Goal: Task Accomplishment & Management: Use online tool/utility

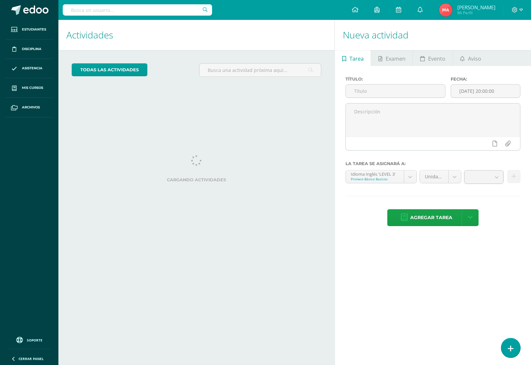
click at [512, 345] on icon at bounding box center [511, 349] width 6 height 8
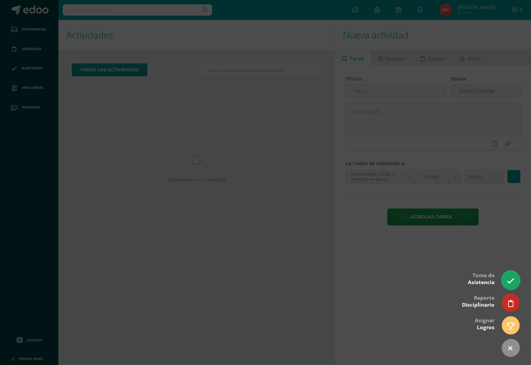
click at [508, 283] on icon at bounding box center [511, 281] width 8 height 8
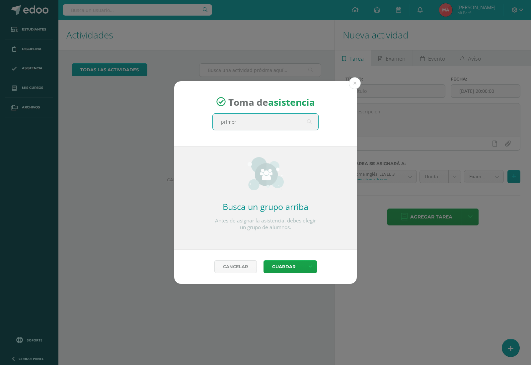
type input "primero"
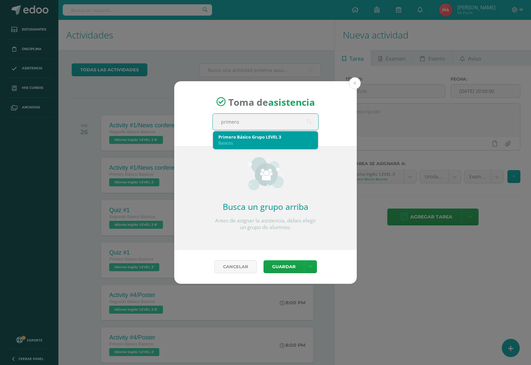
click at [281, 139] on div "Primero Básico Grupo LEVEL 3" at bounding box center [265, 137] width 94 height 6
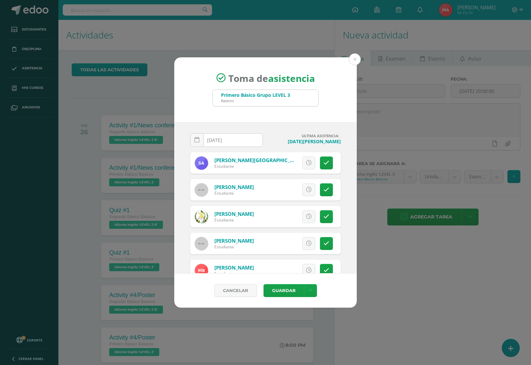
scroll to position [30, 0]
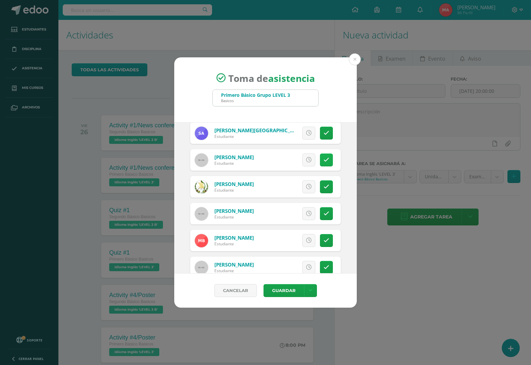
click at [322, 159] on link at bounding box center [326, 160] width 13 height 13
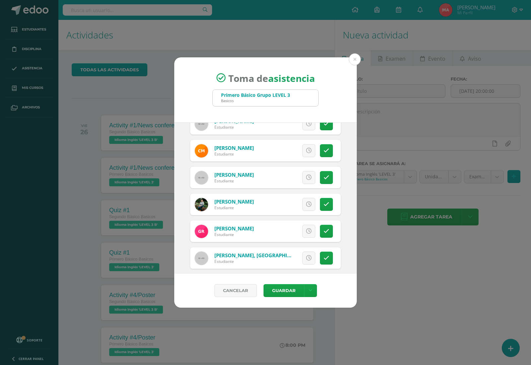
scroll to position [422, 0]
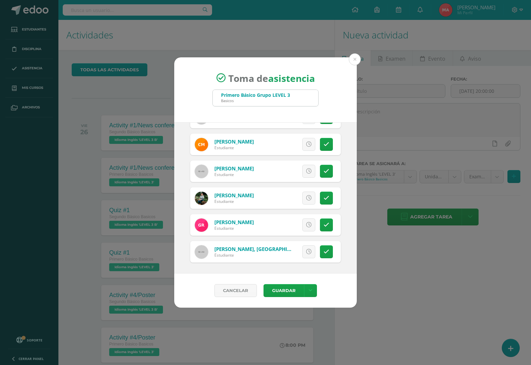
click at [278, 283] on div "Cancelar Guardar Guardar sin notificar inasistencias" at bounding box center [265, 291] width 182 height 34
click at [277, 289] on button "Guardar" at bounding box center [283, 290] width 40 height 13
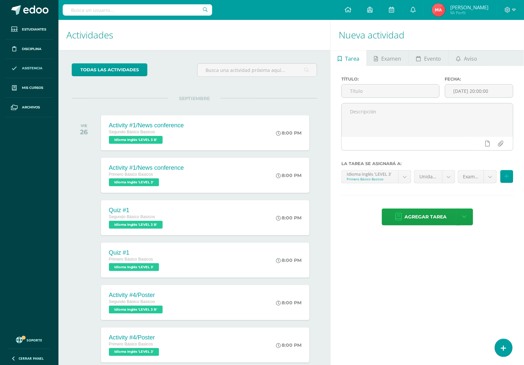
click at [30, 68] on span "Asistencia" at bounding box center [32, 68] width 21 height 5
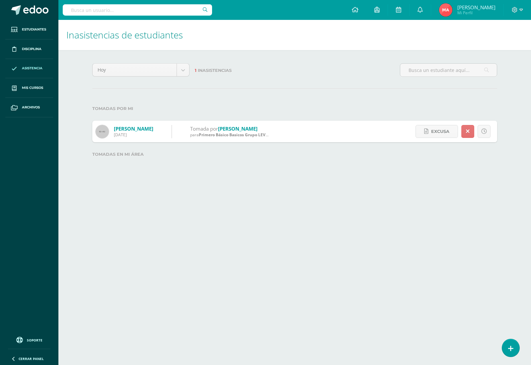
click at [465, 130] on link at bounding box center [467, 131] width 13 height 13
click at [483, 133] on icon at bounding box center [484, 132] width 6 height 6
click at [439, 180] on html "Estudiantes Disciplina Asistencia Mis cursos Archivos Soporte Centro de ayuda Ú…" at bounding box center [265, 90] width 531 height 180
click at [34, 15] on span at bounding box center [35, 10] width 25 height 10
